Goal: Task Accomplishment & Management: Manage account settings

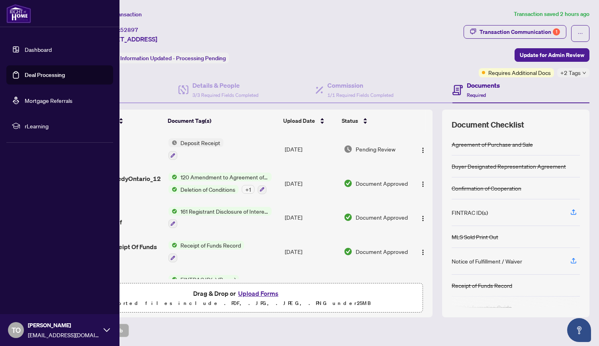
click at [43, 51] on link "Dashboard" at bounding box center [38, 49] width 27 height 7
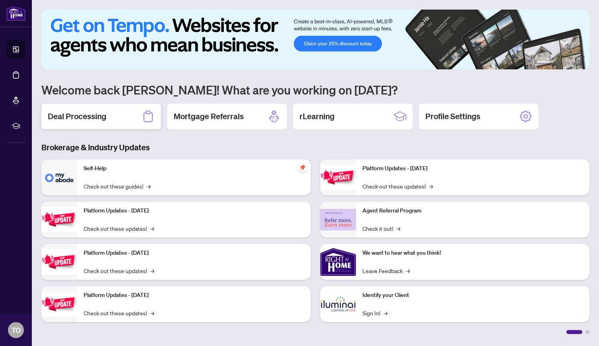
click at [84, 117] on h2 "Deal Processing" at bounding box center [77, 116] width 59 height 11
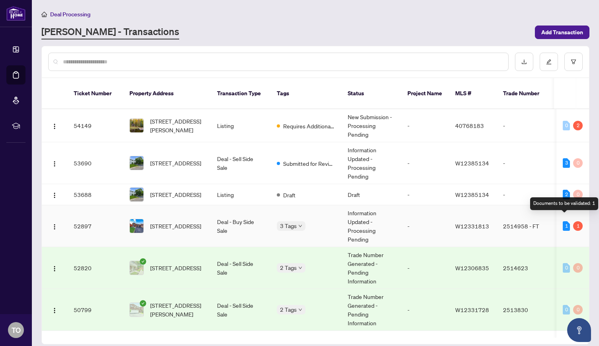
click at [564, 221] on div "1" at bounding box center [566, 226] width 7 height 10
click at [576, 221] on div "1" at bounding box center [579, 226] width 10 height 10
click at [177, 222] on span "[STREET_ADDRESS]" at bounding box center [175, 226] width 51 height 9
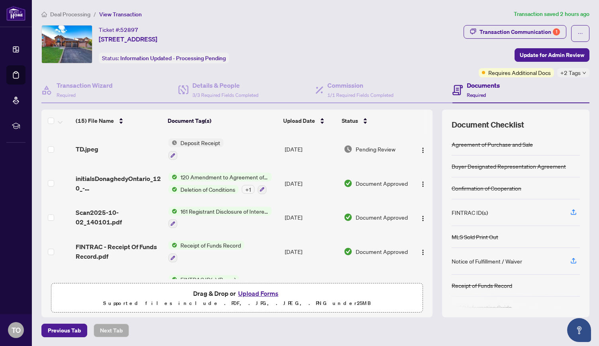
click at [584, 72] on icon "down" at bounding box center [585, 73] width 4 height 4
drag, startPoint x: 429, startPoint y: 137, endPoint x: 437, endPoint y: 205, distance: 68.2
click at [437, 205] on div "(15) File Name Document Tag(s) Upload Date Status (15) File Name Document Tag(s…" at bounding box center [315, 214] width 548 height 208
click at [595, 156] on main "Deal Processing / View Transaction Transaction saved 2 hours ago Ticket #: 5289…" at bounding box center [316, 173] width 568 height 346
